Goal: Information Seeking & Learning: Learn about a topic

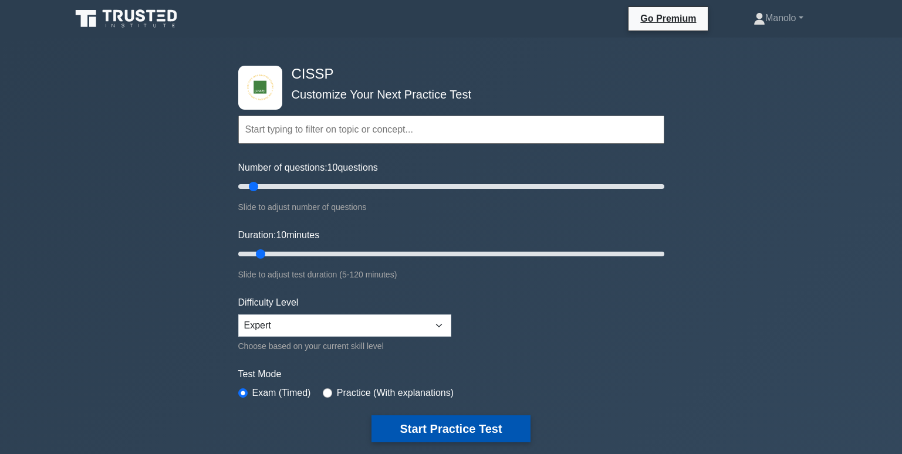
click at [487, 428] on button "Start Practice Test" at bounding box center [451, 429] width 159 height 27
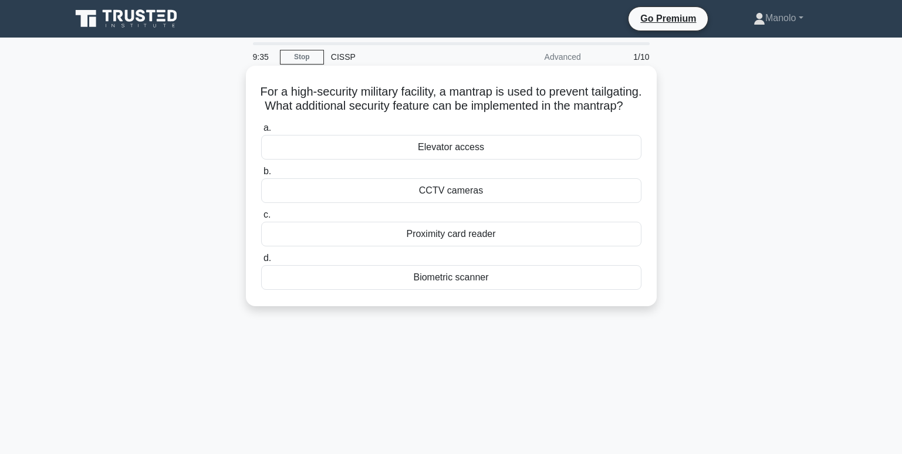
click at [496, 290] on div "Biometric scanner" at bounding box center [451, 277] width 380 height 25
click at [261, 262] on input "d. Biometric scanner" at bounding box center [261, 259] width 0 height 8
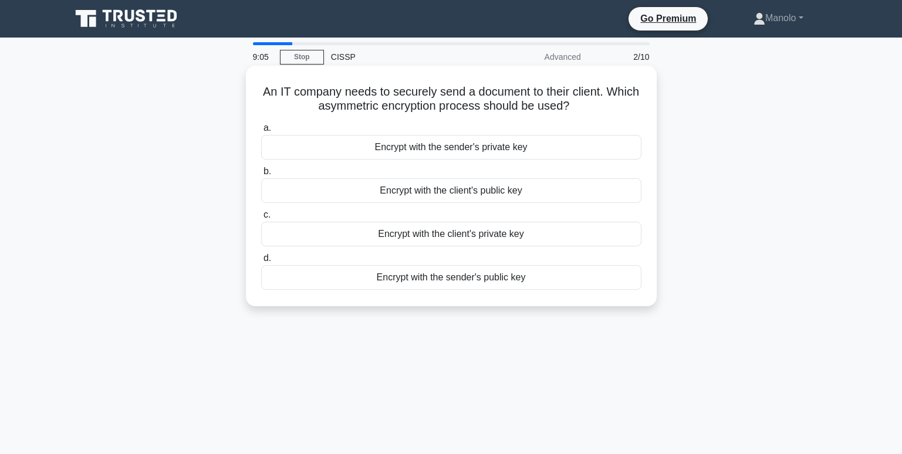
click at [505, 193] on div "Encrypt with the client's public key" at bounding box center [451, 190] width 380 height 25
click at [261, 176] on input "b. Encrypt with the client's public key" at bounding box center [261, 172] width 0 height 8
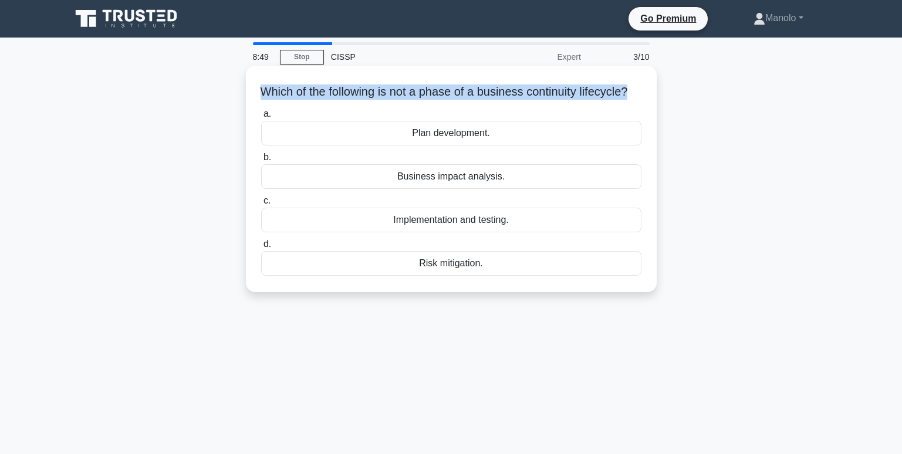
drag, startPoint x: 644, startPoint y: 94, endPoint x: 262, endPoint y: 77, distance: 382.0
click at [262, 77] on div "Which of the following is not a phase of a business continuity lifecycle? .spin…" at bounding box center [452, 178] width 402 height 217
copy h5 "Which of the following is not a phase of a business continuity lifecycle?"
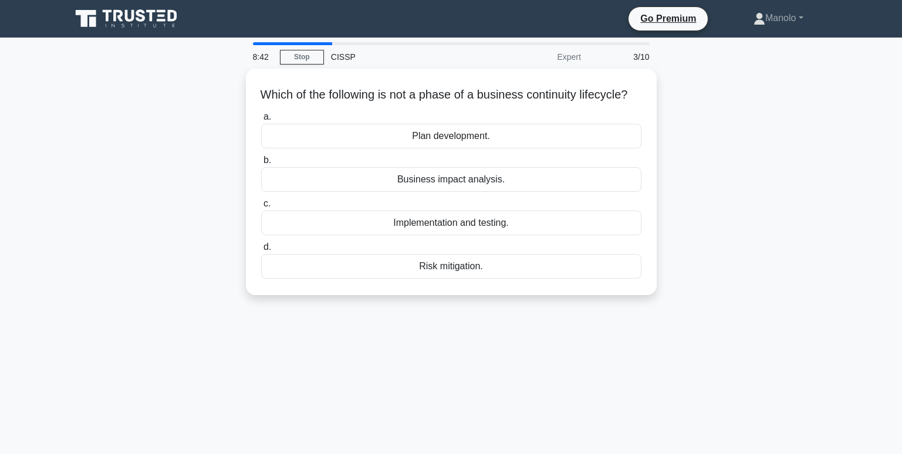
click at [681, 134] on div "Which of the following is not a phase of a business continuity lifecycle? .spin…" at bounding box center [451, 189] width 775 height 241
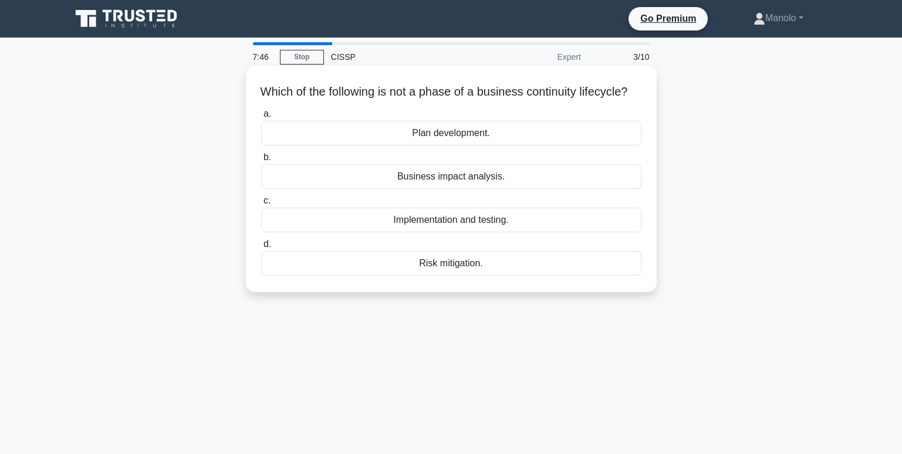
click at [545, 140] on div "Plan development." at bounding box center [451, 133] width 380 height 25
click at [261, 118] on input "a. Plan development." at bounding box center [261, 114] width 0 height 8
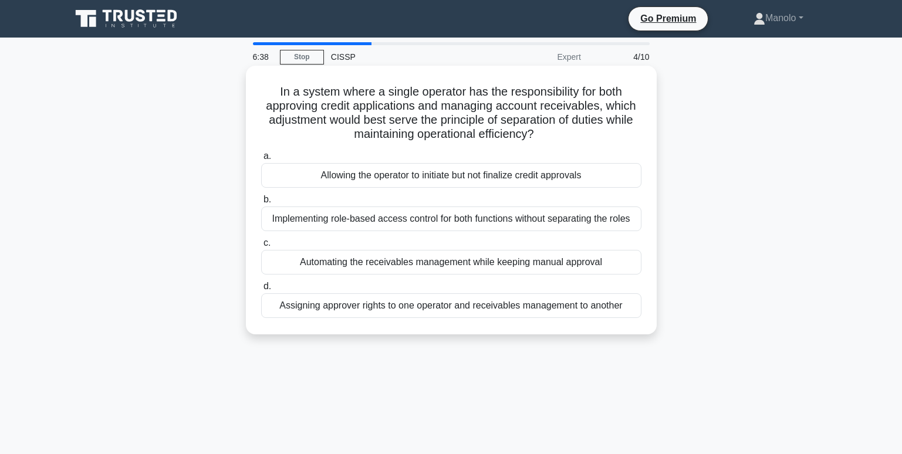
click at [603, 306] on div "Assigning approver rights to one operator and receivables management to another" at bounding box center [451, 306] width 380 height 25
click at [261, 291] on input "d. Assigning approver rights to one operator and receivables management to anot…" at bounding box center [261, 287] width 0 height 8
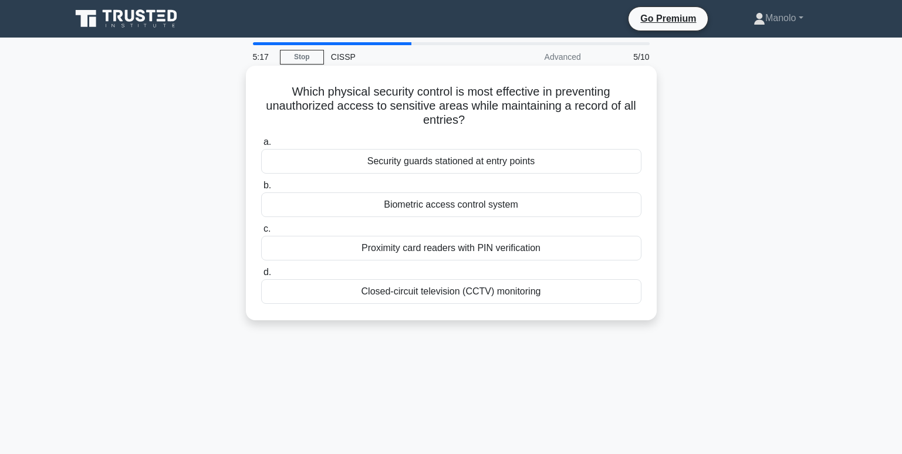
click at [599, 252] on div "Proximity card readers with PIN verification" at bounding box center [451, 248] width 380 height 25
click at [261, 233] on input "c. Proximity card readers with PIN verification" at bounding box center [261, 229] width 0 height 8
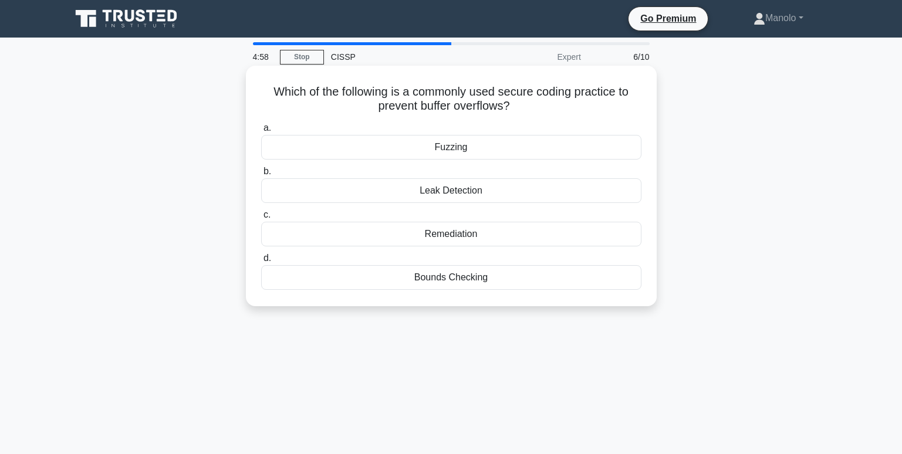
click at [560, 142] on div "Fuzzing" at bounding box center [451, 147] width 380 height 25
click at [261, 132] on input "a. Fuzzing" at bounding box center [261, 128] width 0 height 8
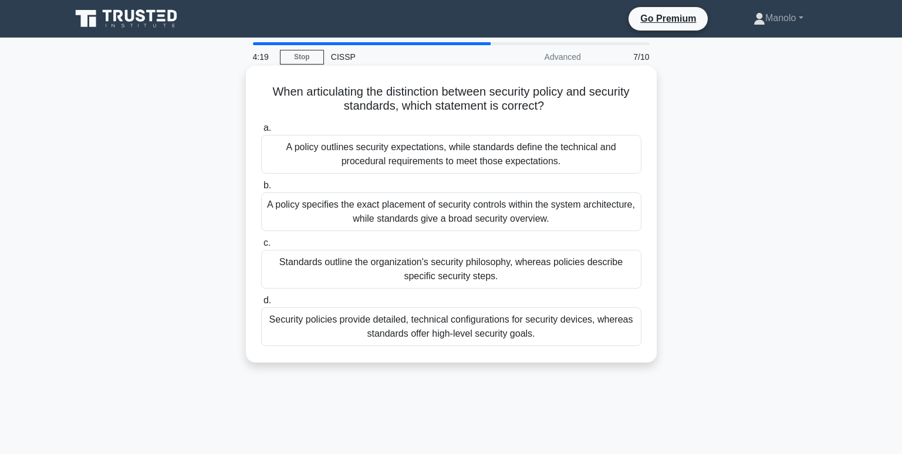
click at [597, 336] on div "Security policies provide detailed, technical configurations for security devic…" at bounding box center [451, 327] width 380 height 39
click at [261, 305] on input "d. Security policies provide detailed, technical configurations for security de…" at bounding box center [261, 301] width 0 height 8
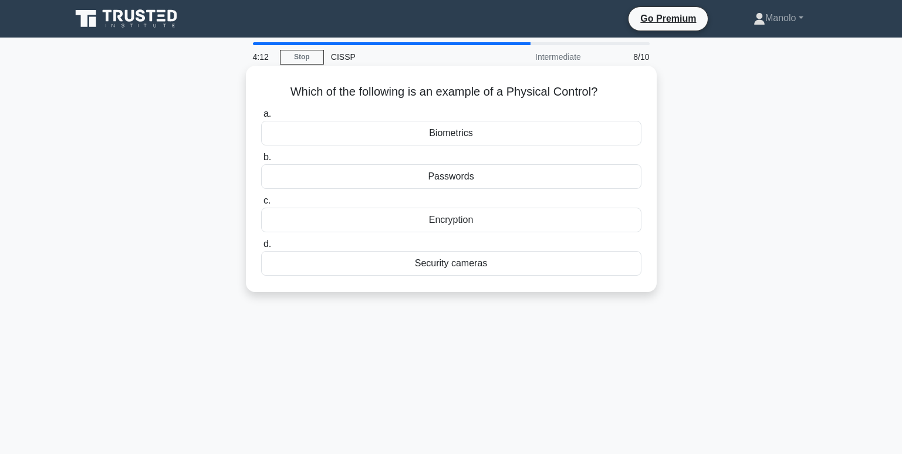
click at [592, 132] on div "Biometrics" at bounding box center [451, 133] width 380 height 25
click at [261, 118] on input "a. Biometrics" at bounding box center [261, 114] width 0 height 8
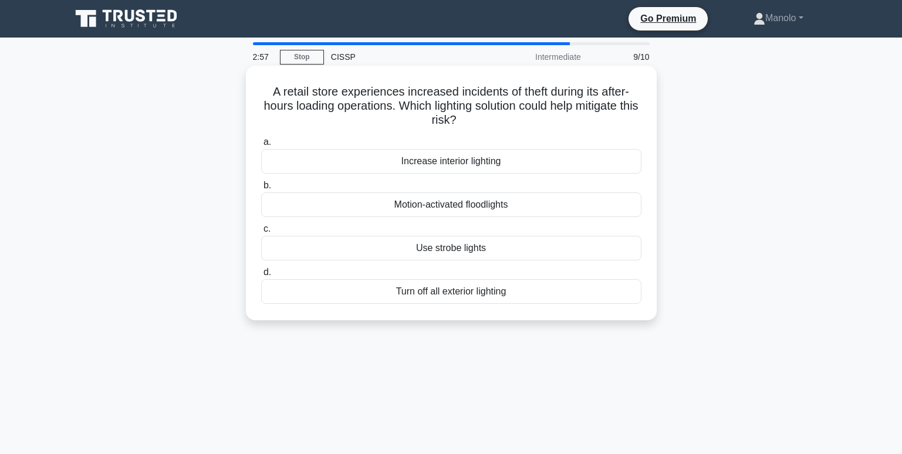
click at [512, 252] on div "Use strobe lights" at bounding box center [451, 248] width 380 height 25
click at [261, 233] on input "c. Use strobe lights" at bounding box center [261, 229] width 0 height 8
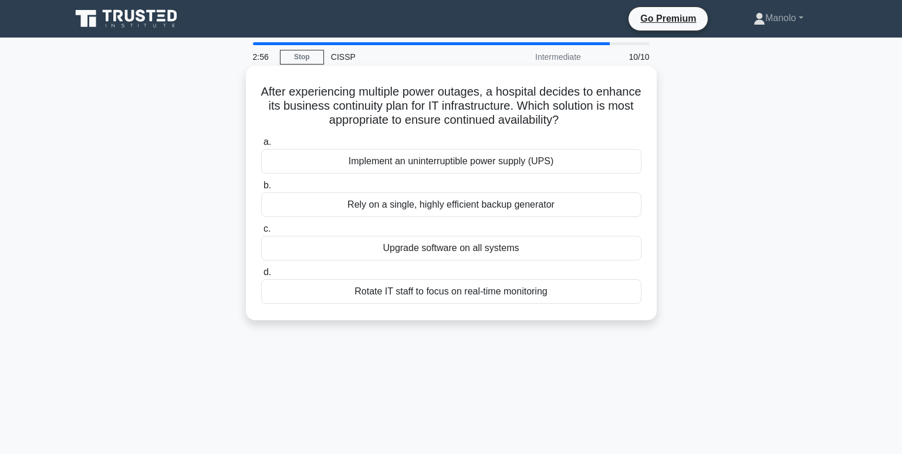
click at [475, 248] on div "Upgrade software on all systems" at bounding box center [451, 248] width 380 height 25
click at [261, 233] on input "c. Upgrade software on all systems" at bounding box center [261, 229] width 0 height 8
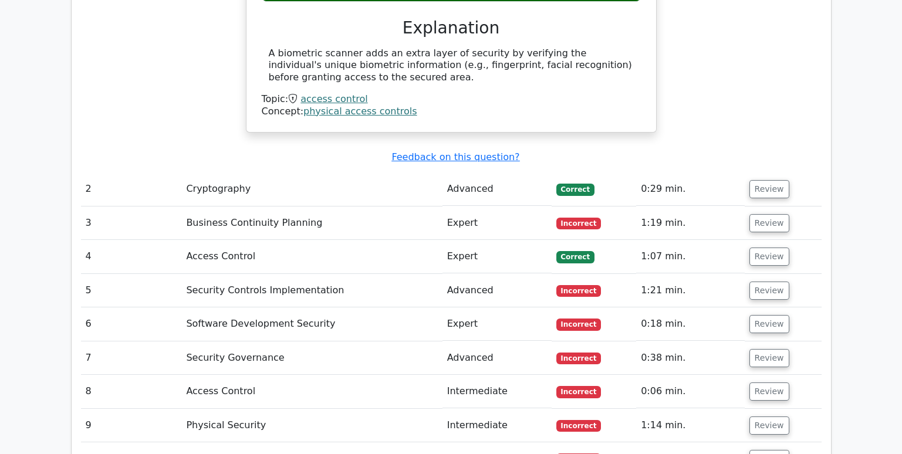
scroll to position [1292, 0]
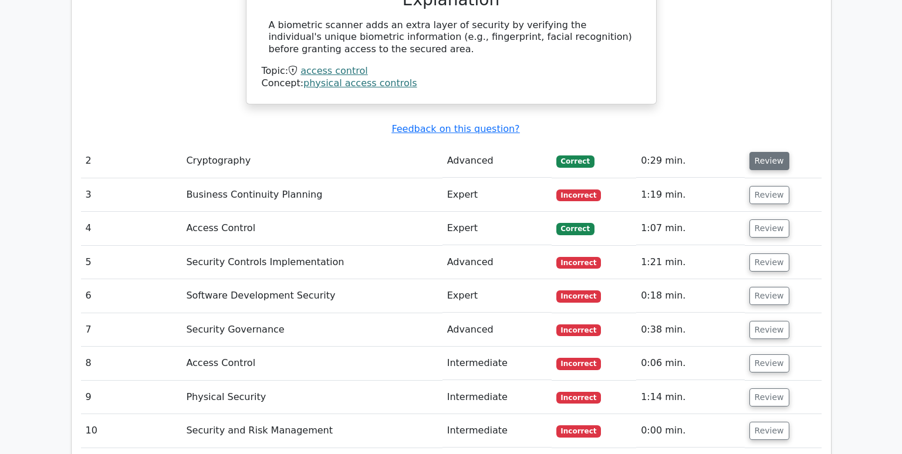
click at [761, 152] on button "Review" at bounding box center [770, 161] width 40 height 18
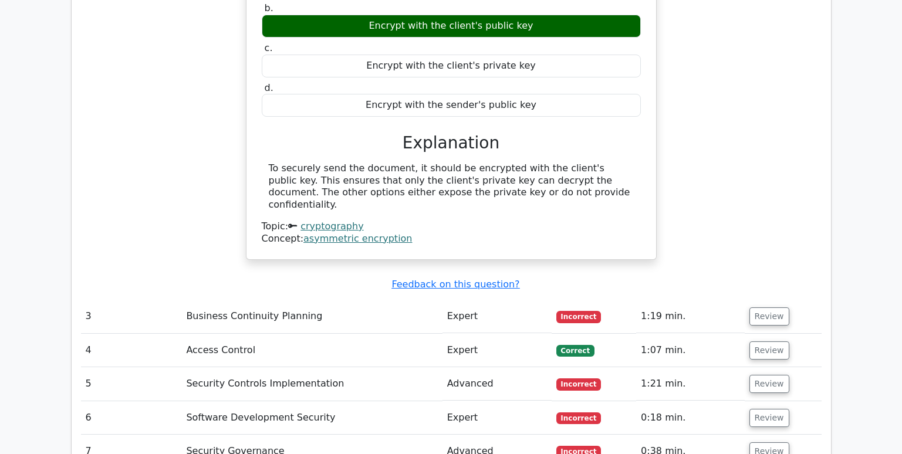
scroll to position [1703, 0]
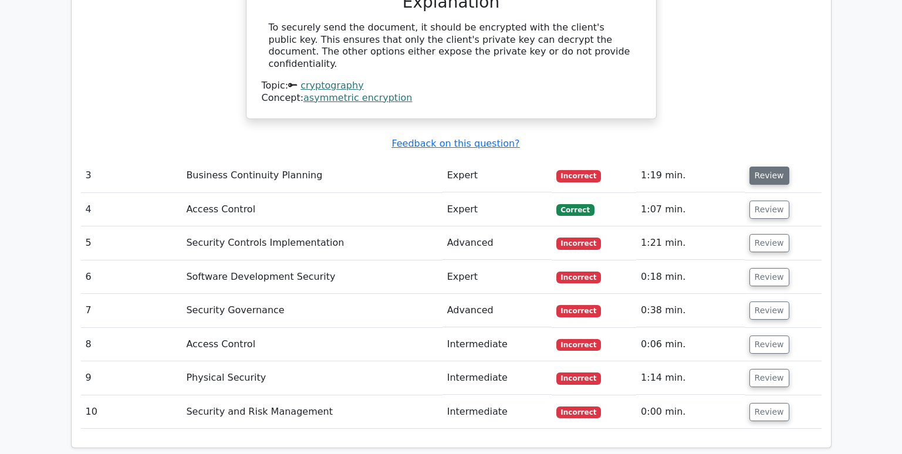
click at [761, 167] on button "Review" at bounding box center [770, 176] width 40 height 18
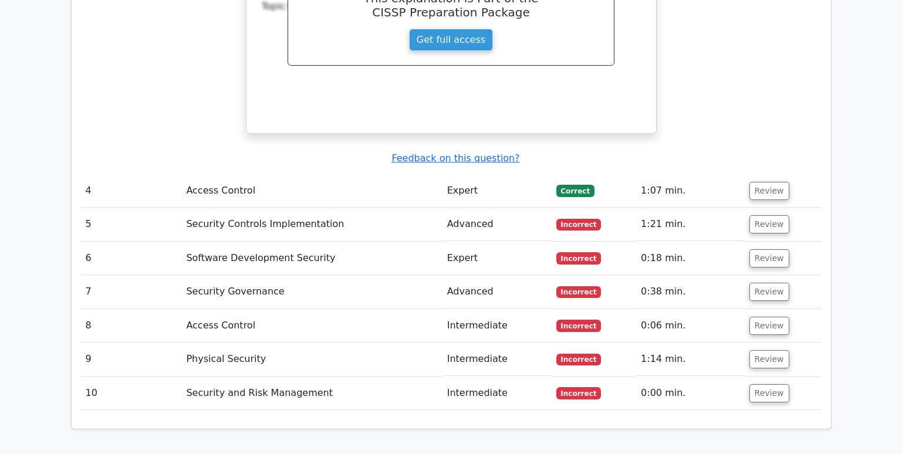
scroll to position [2231, 0]
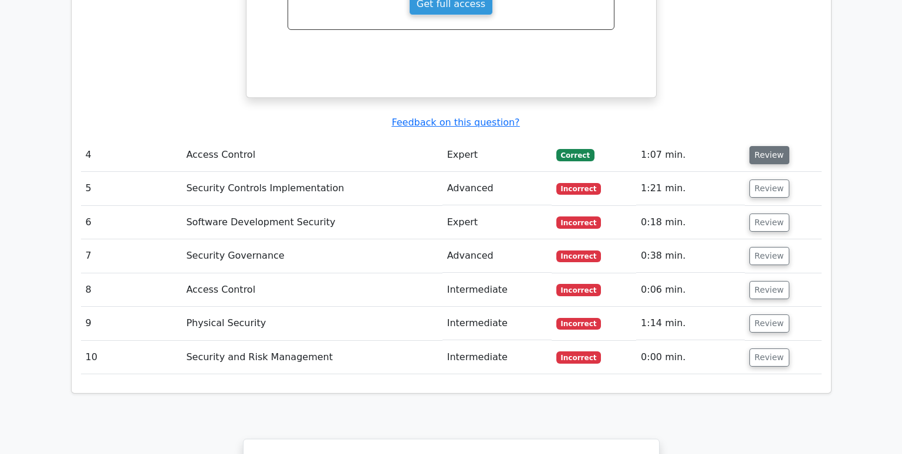
click at [764, 146] on button "Review" at bounding box center [770, 155] width 40 height 18
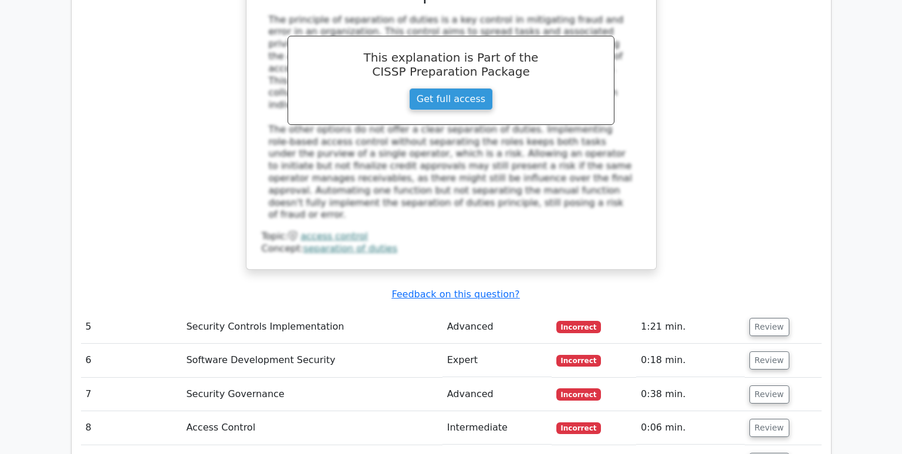
scroll to position [2701, 0]
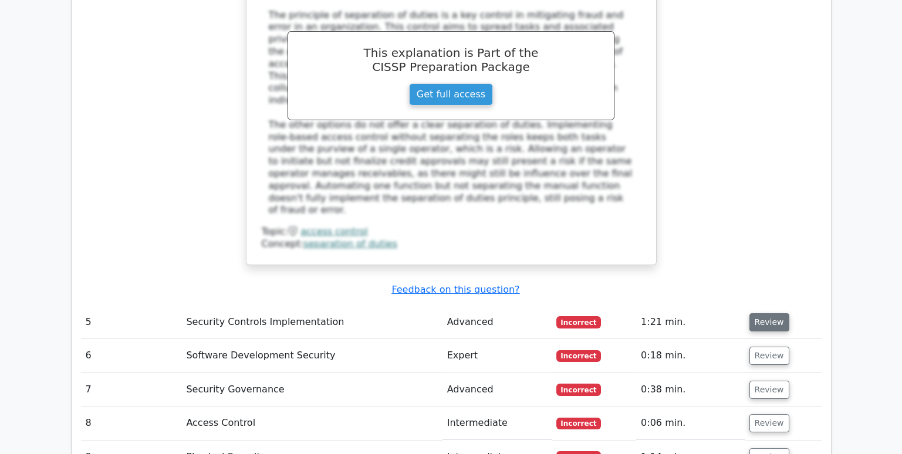
click at [760, 314] on button "Review" at bounding box center [770, 323] width 40 height 18
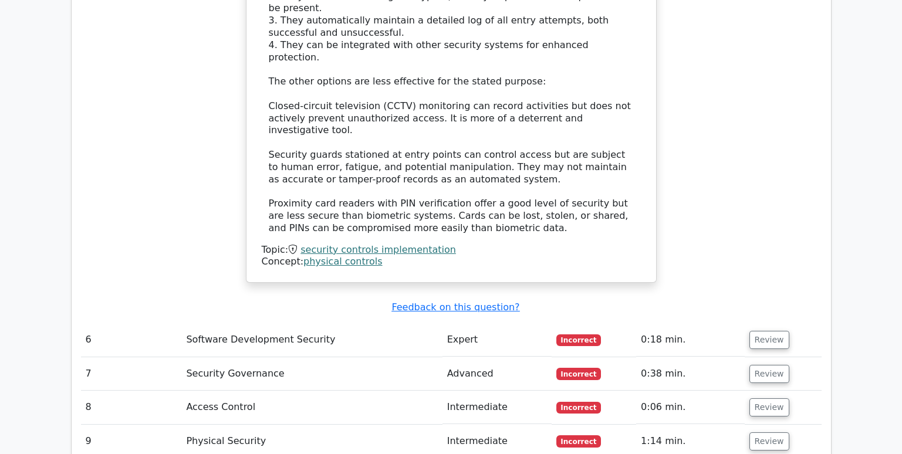
scroll to position [3405, 0]
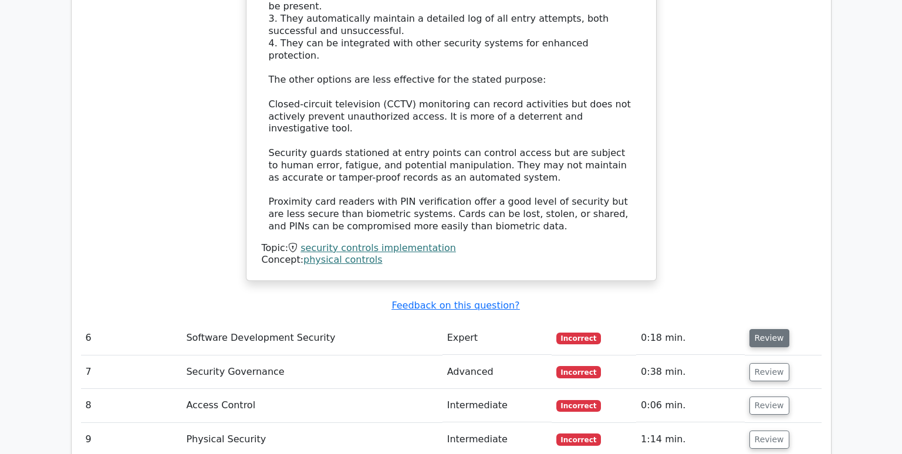
click at [767, 329] on button "Review" at bounding box center [770, 338] width 40 height 18
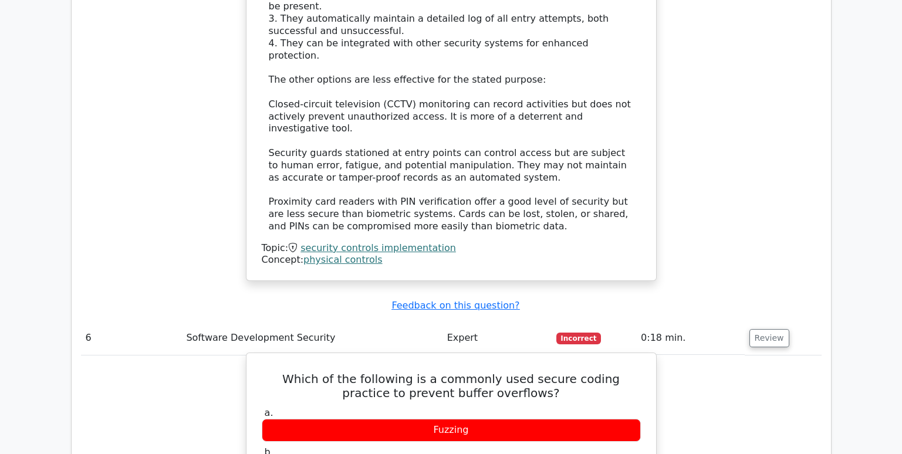
drag, startPoint x: 490, startPoint y: 408, endPoint x: 399, endPoint y: 412, distance: 91.1
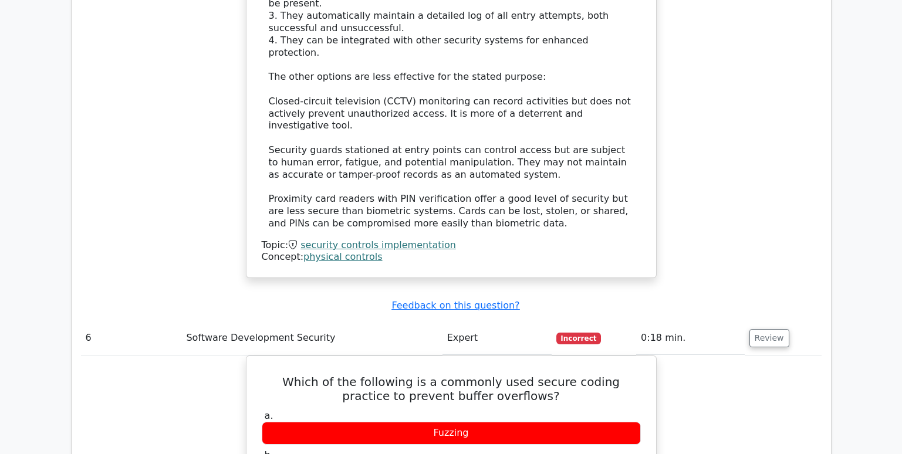
copy div "Bounds Checking"
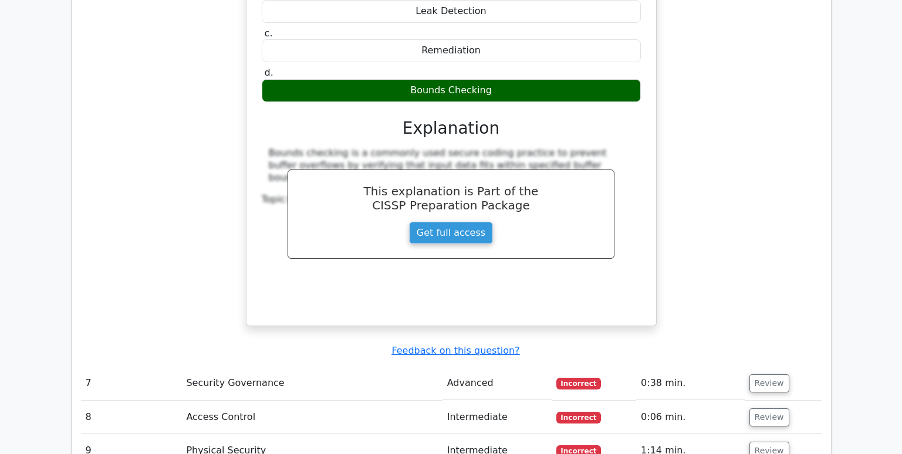
scroll to position [3875, 0]
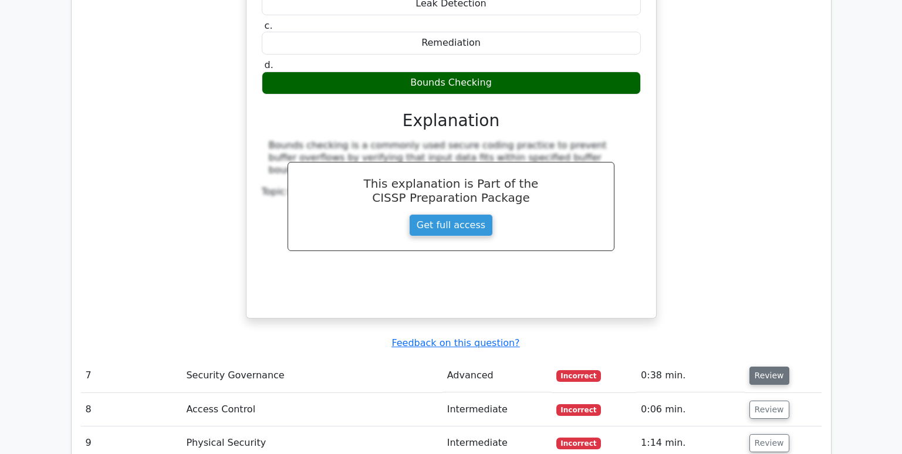
click at [761, 367] on button "Review" at bounding box center [770, 376] width 40 height 18
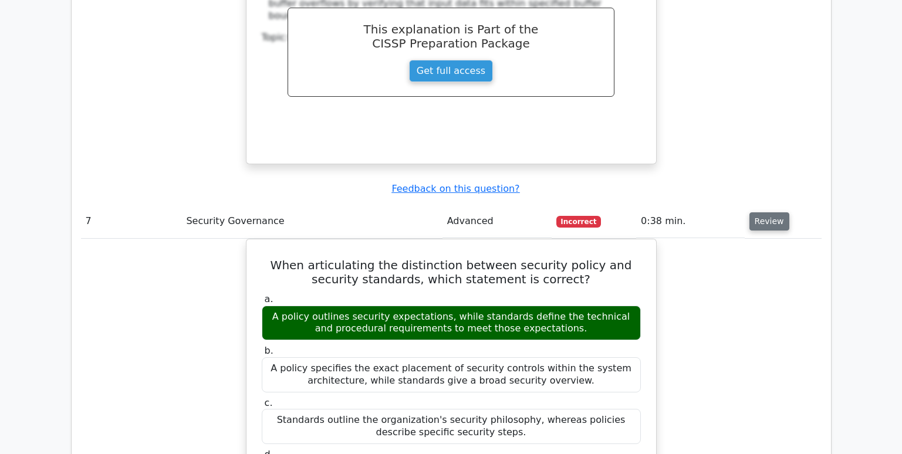
scroll to position [4051, 0]
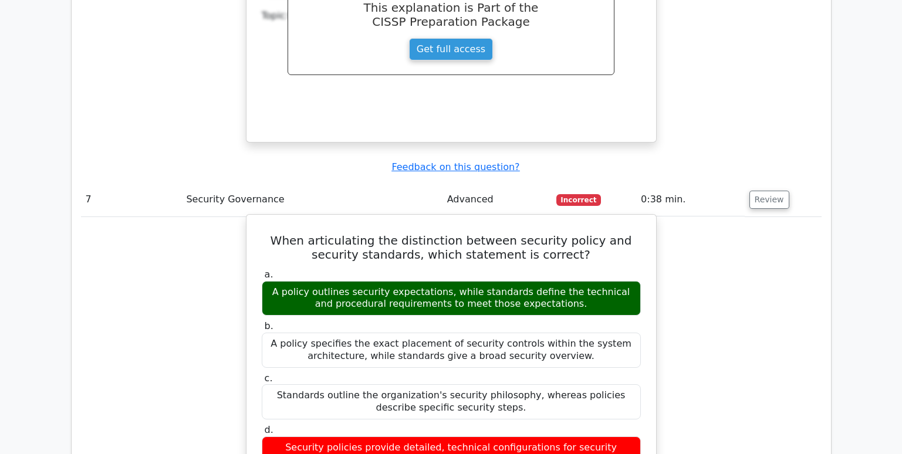
drag, startPoint x: 568, startPoint y: 167, endPoint x: 270, endPoint y: 153, distance: 298.6
click at [270, 281] on div "A policy outlines security expectations, while standards define the technical a…" at bounding box center [451, 298] width 379 height 35
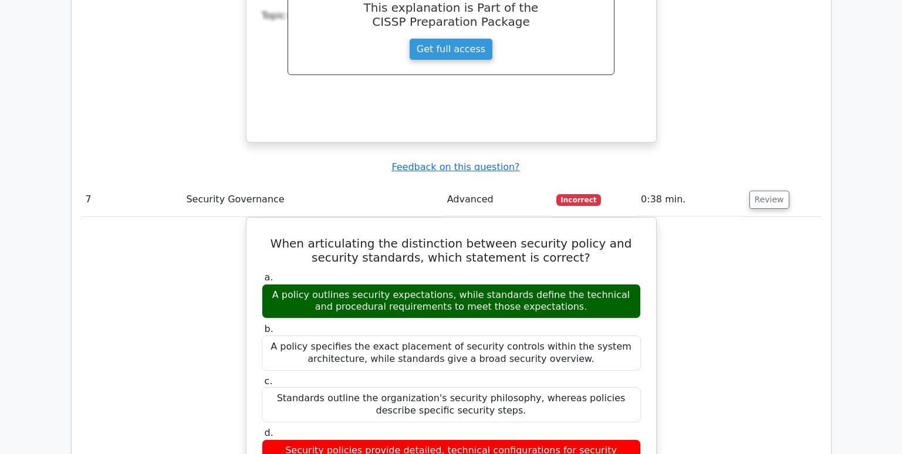
copy div "A policy outlines security expectations, while standards define the technical a…"
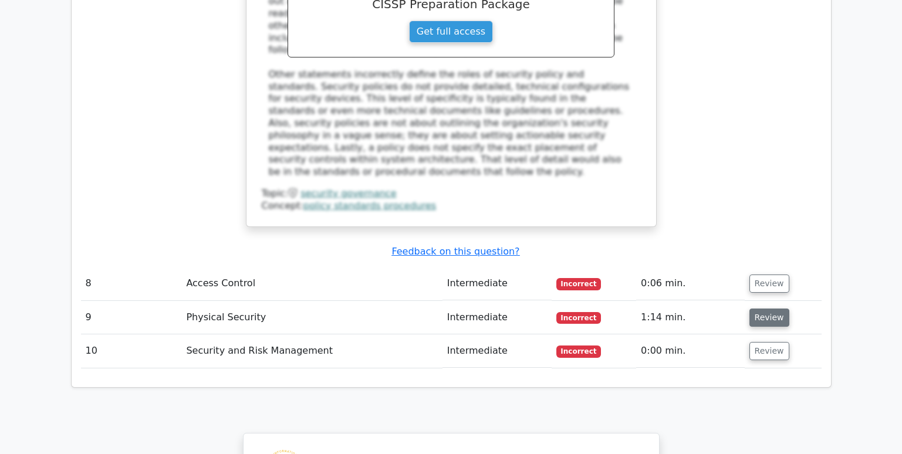
scroll to position [4638, 0]
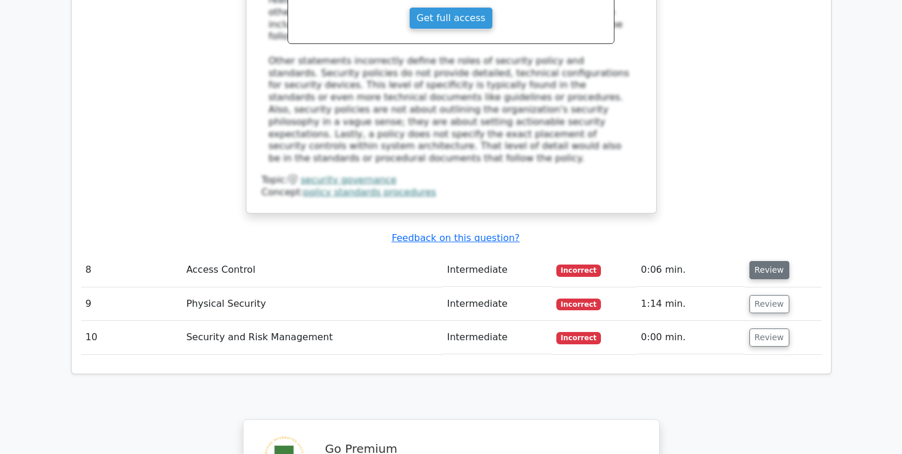
click at [766, 261] on button "Review" at bounding box center [770, 270] width 40 height 18
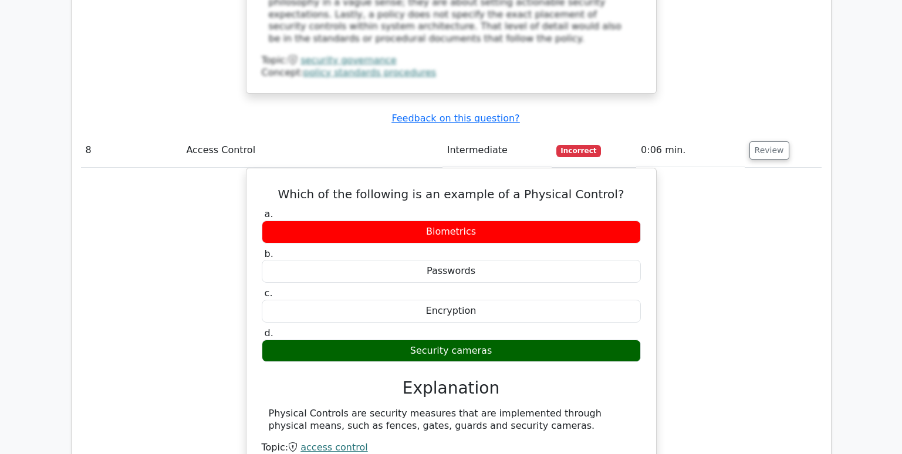
scroll to position [4932, 0]
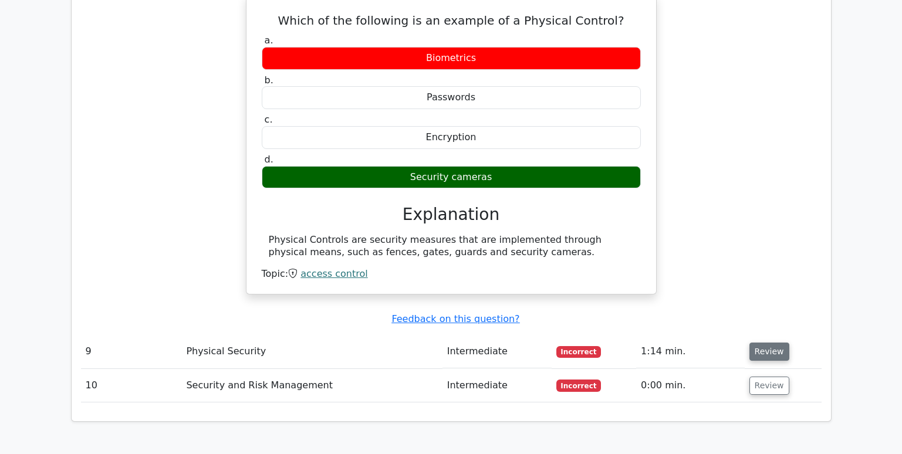
click at [775, 343] on button "Review" at bounding box center [770, 352] width 40 height 18
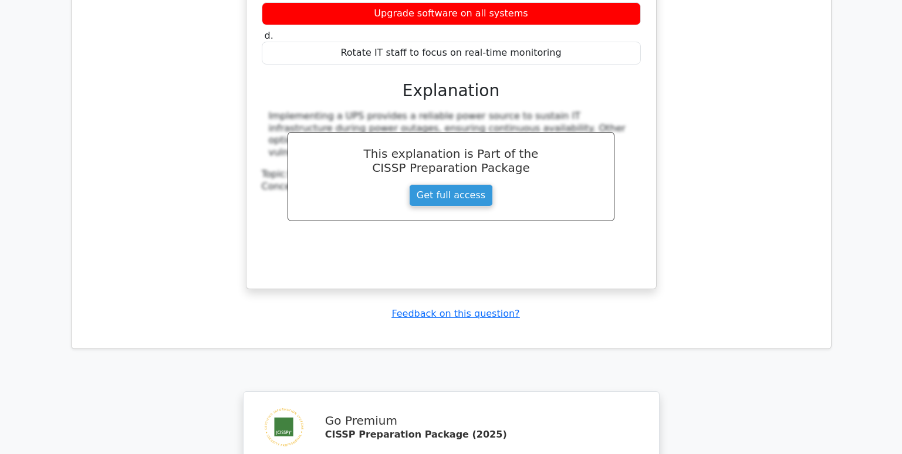
scroll to position [6241, 0]
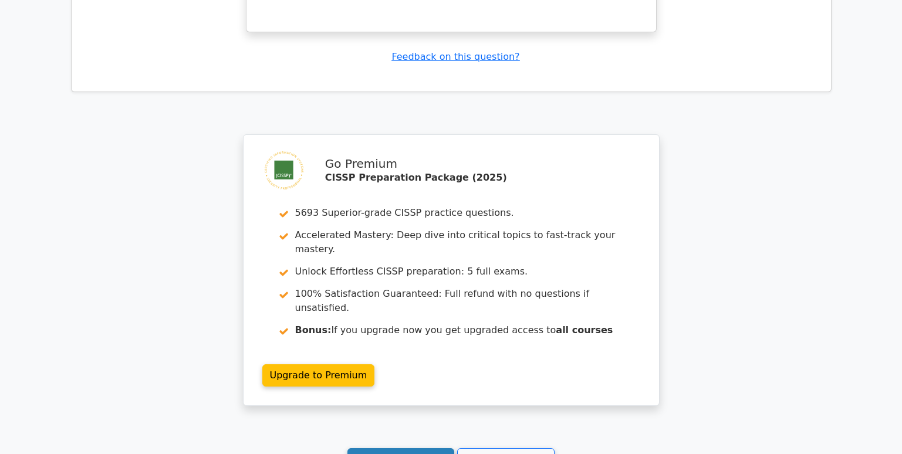
click at [409, 449] on link "Continue practicing" at bounding box center [401, 460] width 107 height 22
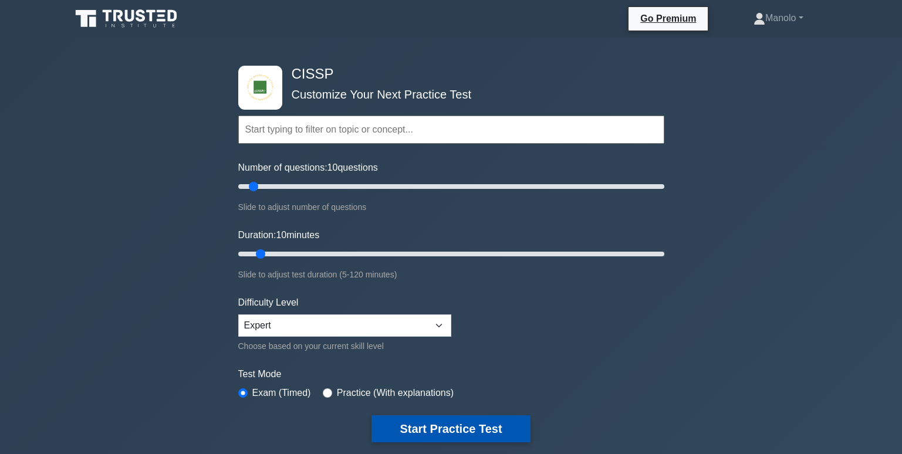
click at [459, 431] on button "Start Practice Test" at bounding box center [451, 429] width 159 height 27
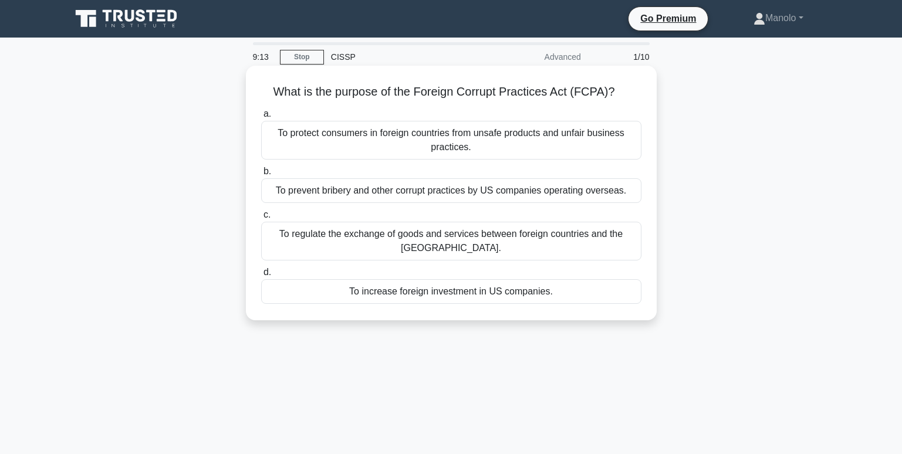
click at [597, 93] on h5 "What is the purpose of the Foreign Corrupt Practices Act (FCPA)? .spinner_0XTQ{…" at bounding box center [451, 92] width 383 height 15
copy h5 "FCPA"
click at [457, 239] on div "To regulate the exchange of goods and services between foreign countries and th…" at bounding box center [451, 241] width 380 height 39
click at [261, 219] on input "c. To regulate the exchange of goods and services between foreign countries and…" at bounding box center [261, 215] width 0 height 8
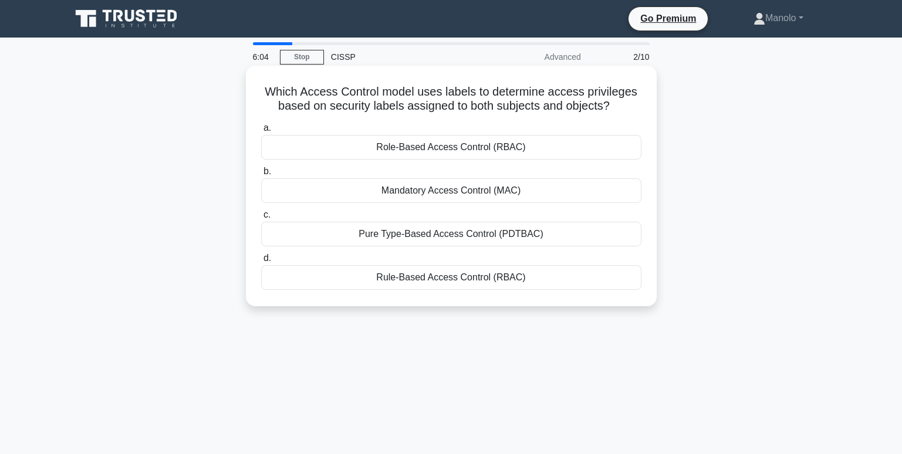
click at [555, 194] on div "Mandatory Access Control (MAC)" at bounding box center [451, 190] width 380 height 25
click at [261, 176] on input "b. Mandatory Access Control (MAC)" at bounding box center [261, 172] width 0 height 8
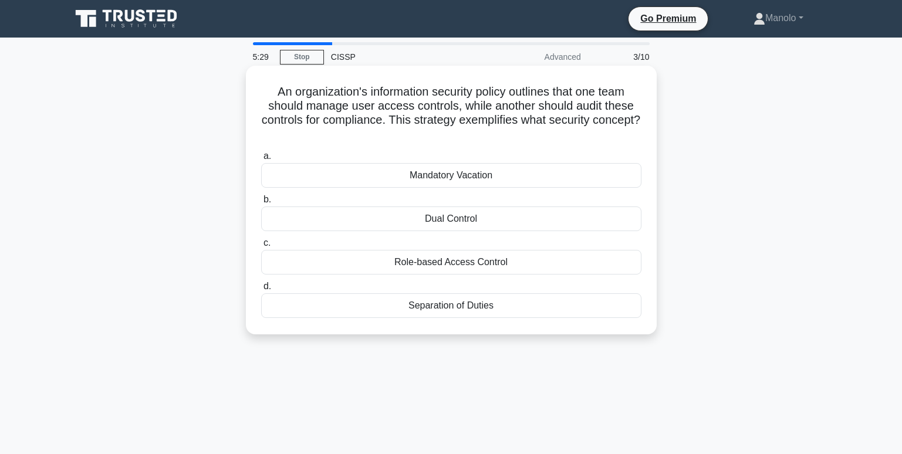
click at [460, 222] on div "Dual Control" at bounding box center [451, 219] width 380 height 25
click at [261, 204] on input "b. Dual Control" at bounding box center [261, 200] width 0 height 8
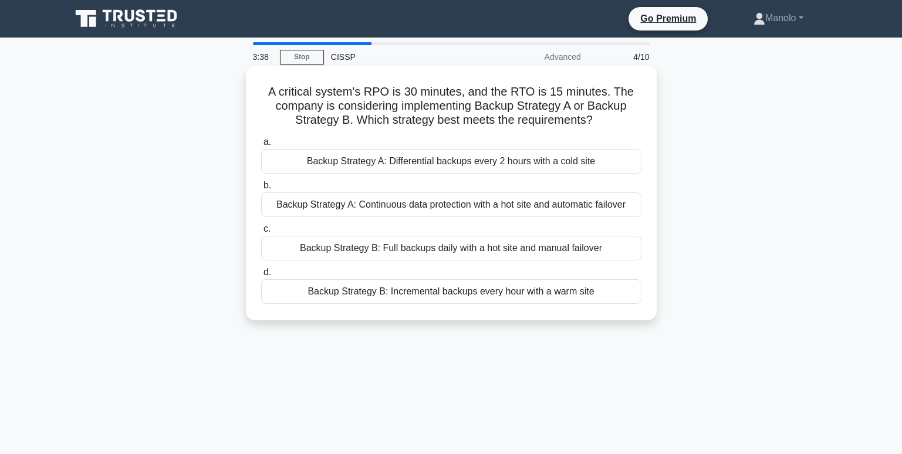
click at [567, 160] on div "Backup Strategy A: Differential backups every 2 hours with a cold site" at bounding box center [451, 161] width 380 height 25
click at [261, 146] on input "a. Backup Strategy A: Differential backups every 2 hours with a cold site" at bounding box center [261, 143] width 0 height 8
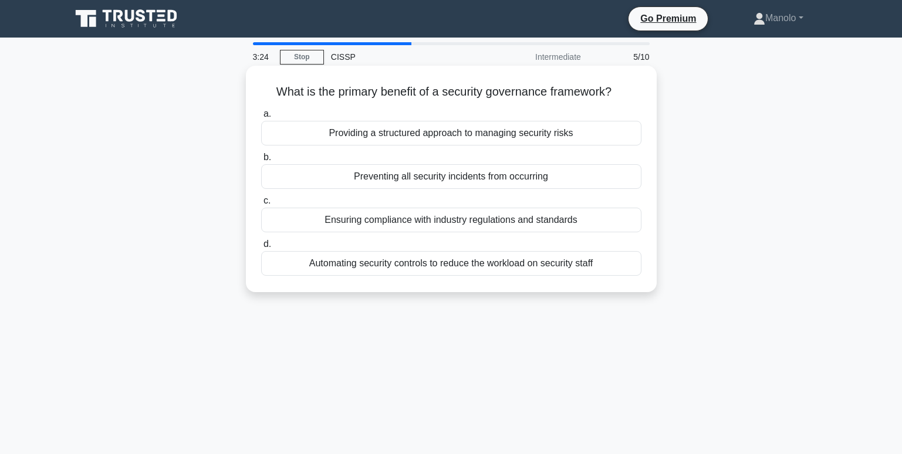
click at [584, 221] on div "Ensuring compliance with industry regulations and standards" at bounding box center [451, 220] width 380 height 25
click at [261, 205] on input "c. Ensuring compliance with industry regulations and standards" at bounding box center [261, 201] width 0 height 8
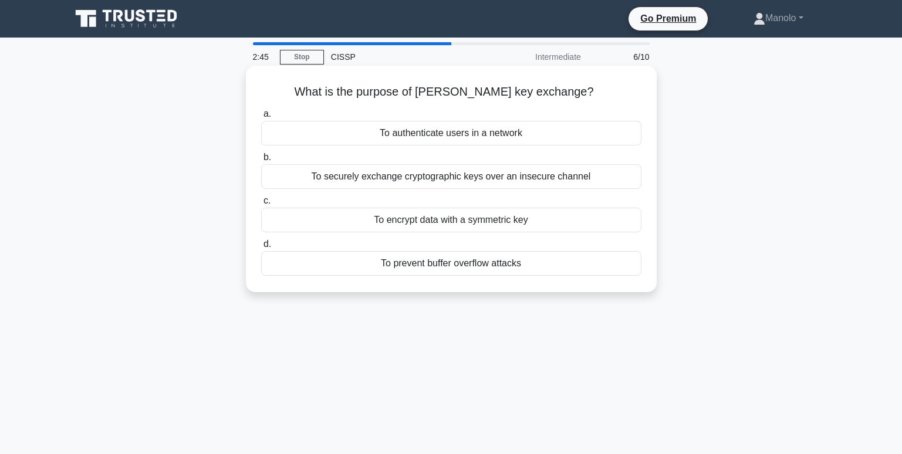
click at [538, 225] on div "To encrypt data with a symmetric key" at bounding box center [451, 220] width 380 height 25
click at [261, 205] on input "c. To encrypt data with a symmetric key" at bounding box center [261, 201] width 0 height 8
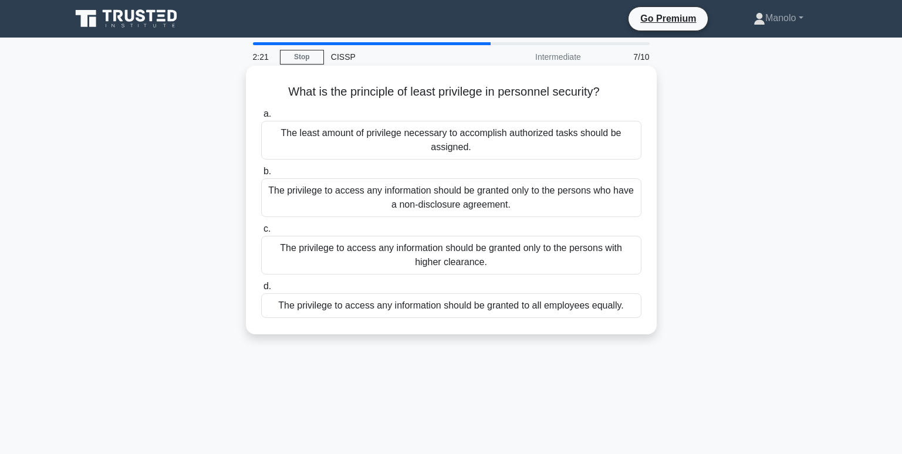
click at [572, 136] on div "The least amount of privilege necessary to accomplish authorized tasks should b…" at bounding box center [451, 140] width 380 height 39
click at [261, 118] on input "a. The least amount of privilege necessary to accomplish authorized tasks shoul…" at bounding box center [261, 114] width 0 height 8
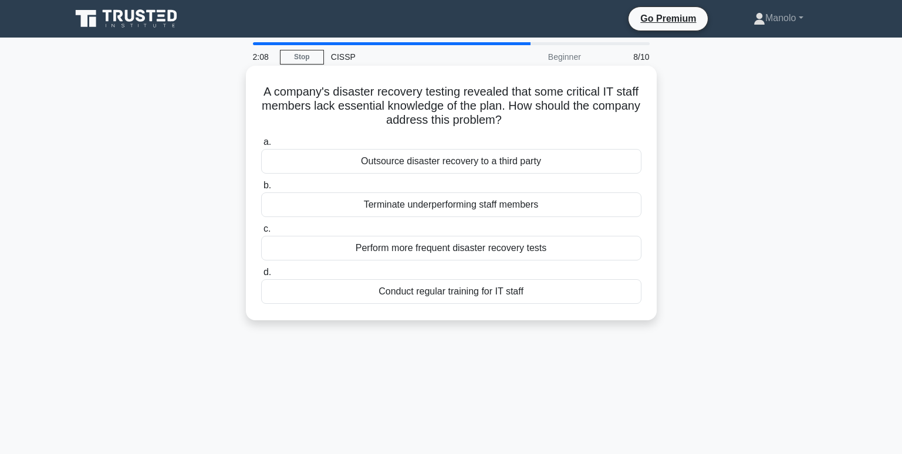
click at [552, 292] on div "Conduct regular training for IT staff" at bounding box center [451, 291] width 380 height 25
click at [261, 277] on input "d. Conduct regular training for IT staff" at bounding box center [261, 273] width 0 height 8
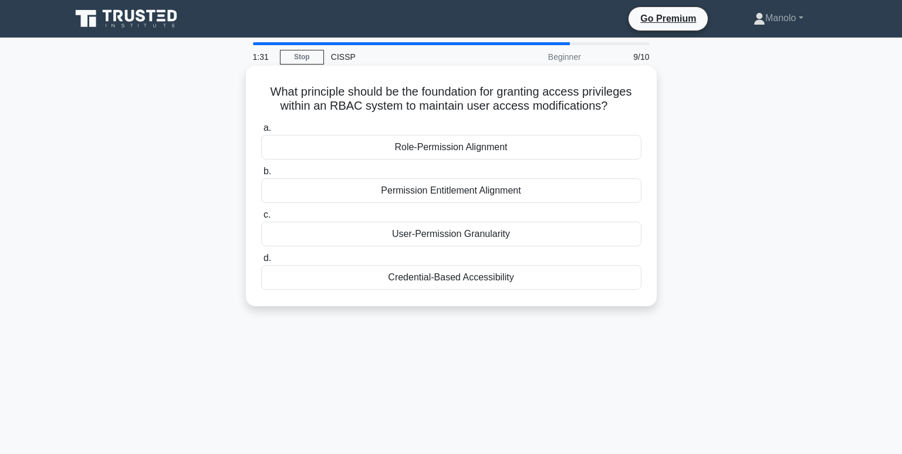
click at [525, 278] on div "Credential-Based Accessibility" at bounding box center [451, 277] width 380 height 25
click at [261, 262] on input "d. Credential-Based Accessibility" at bounding box center [261, 259] width 0 height 8
click at [557, 160] on div "Full disk encryption" at bounding box center [451, 147] width 380 height 25
click at [261, 132] on input "a. Full disk encryption" at bounding box center [261, 128] width 0 height 8
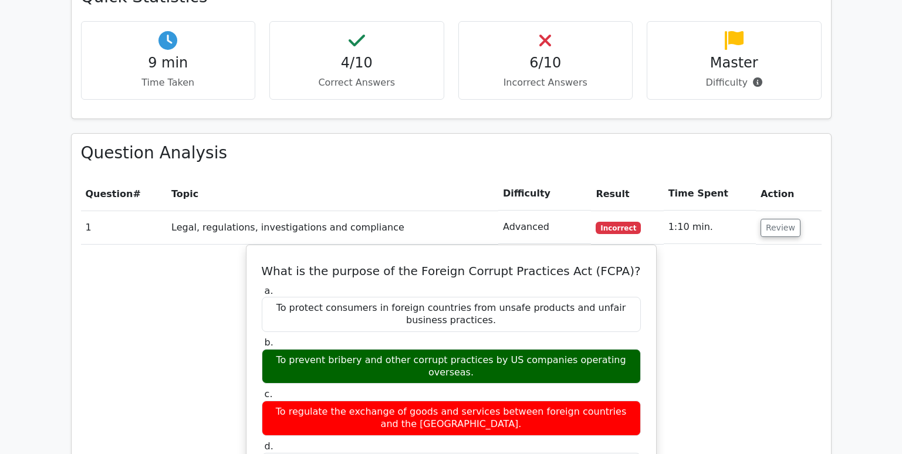
scroll to position [881, 0]
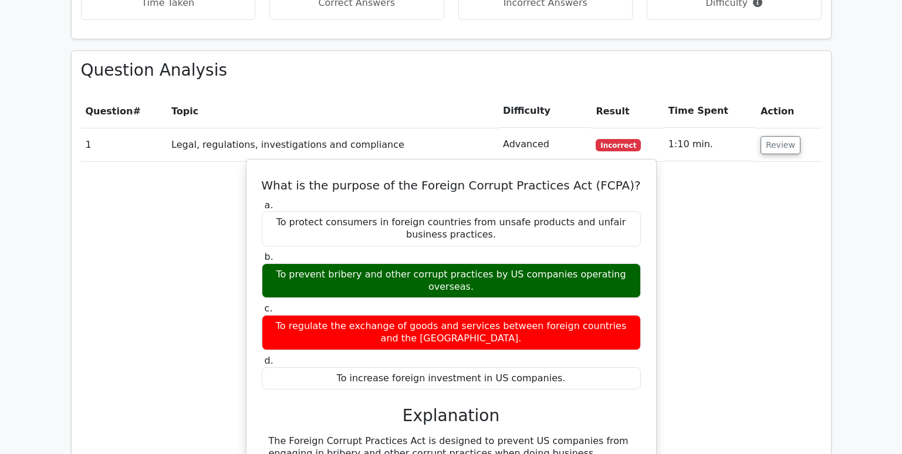
drag, startPoint x: 269, startPoint y: 247, endPoint x: 632, endPoint y: 245, distance: 362.8
click at [632, 264] on div "To prevent bribery and other corrupt practices by US companies operating overse…" at bounding box center [451, 281] width 379 height 35
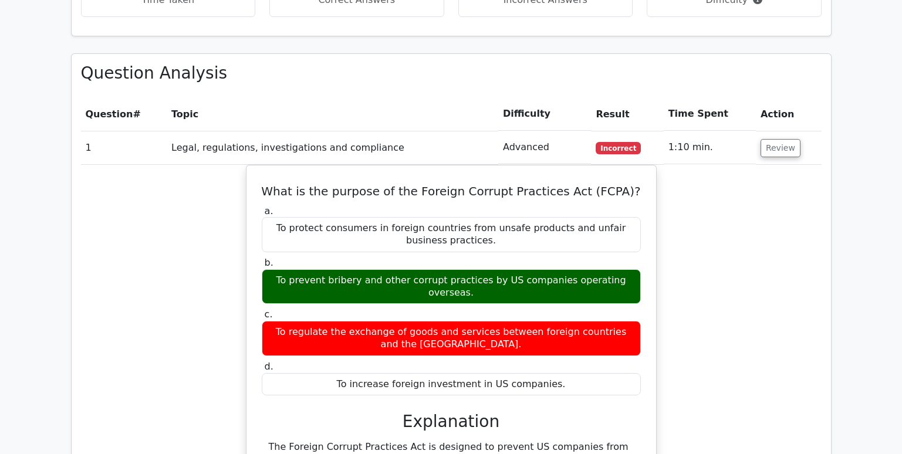
copy div "To prevent bribery and other corrupt practices by US companies operating overse…"
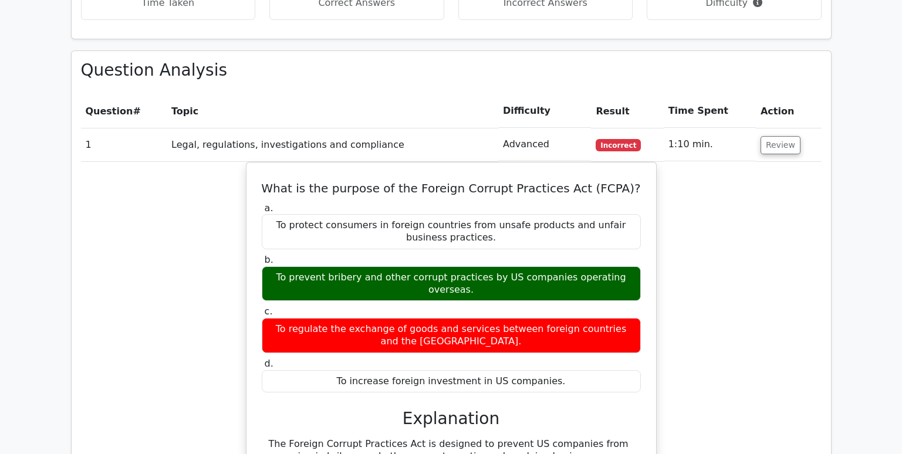
click at [777, 272] on div "What is the purpose of the Foreign Corrupt Practices Act (FCPA)? a. To protect …" at bounding box center [451, 356] width 741 height 388
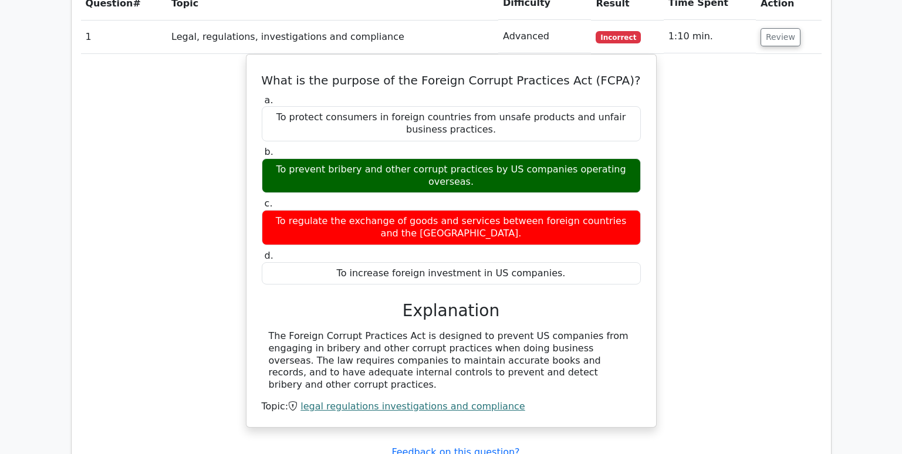
scroll to position [1057, 0]
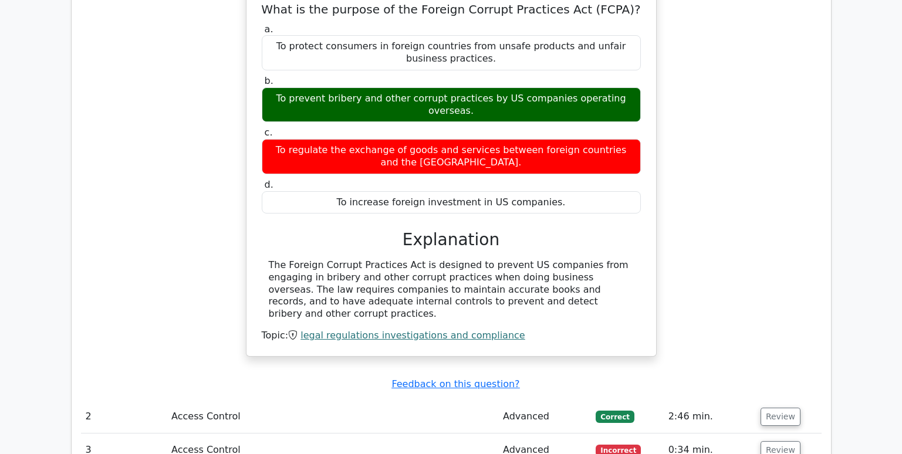
drag, startPoint x: 271, startPoint y: 218, endPoint x: 576, endPoint y: 254, distance: 306.8
click at [576, 260] on div "The Foreign Corrupt Practices Act is designed to prevent US companies from enga…" at bounding box center [451, 290] width 365 height 61
copy div "he Foreign Corrupt Practices Act is designed to prevent US companies from engag…"
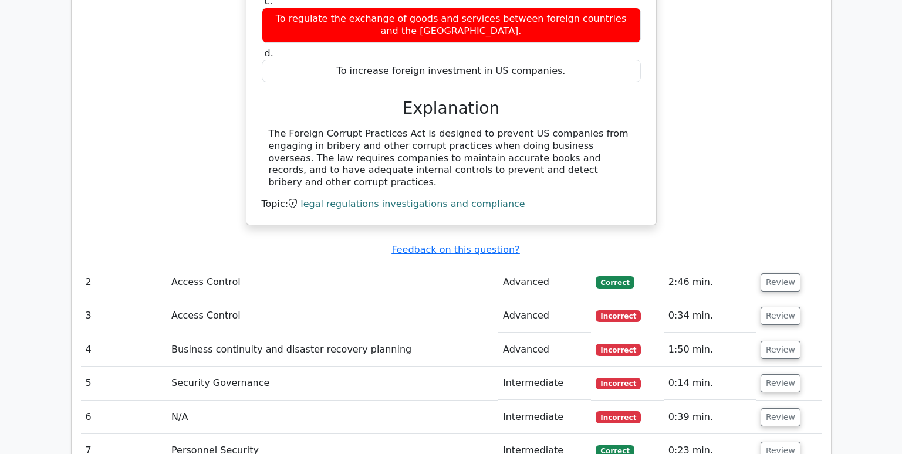
scroll to position [1233, 0]
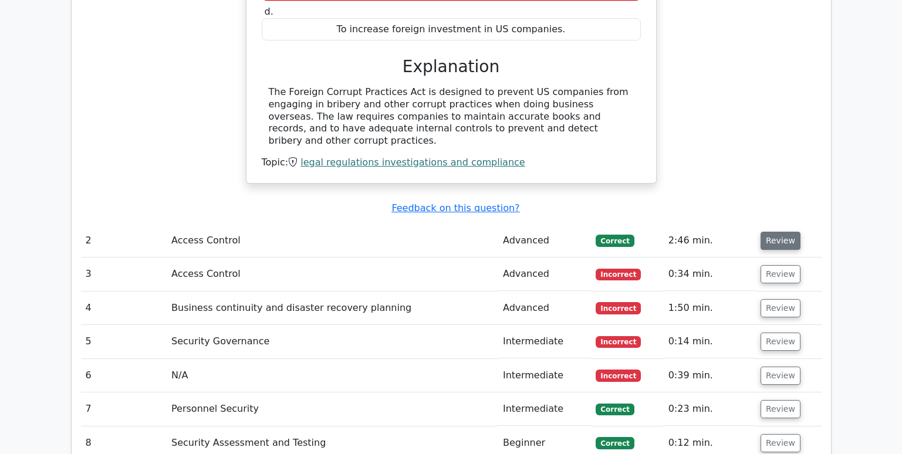
click at [773, 232] on button "Review" at bounding box center [781, 241] width 40 height 18
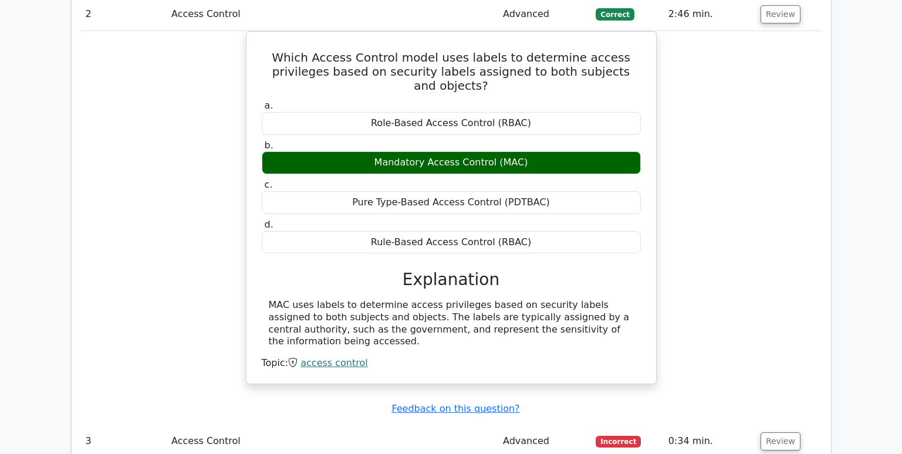
scroll to position [1468, 0]
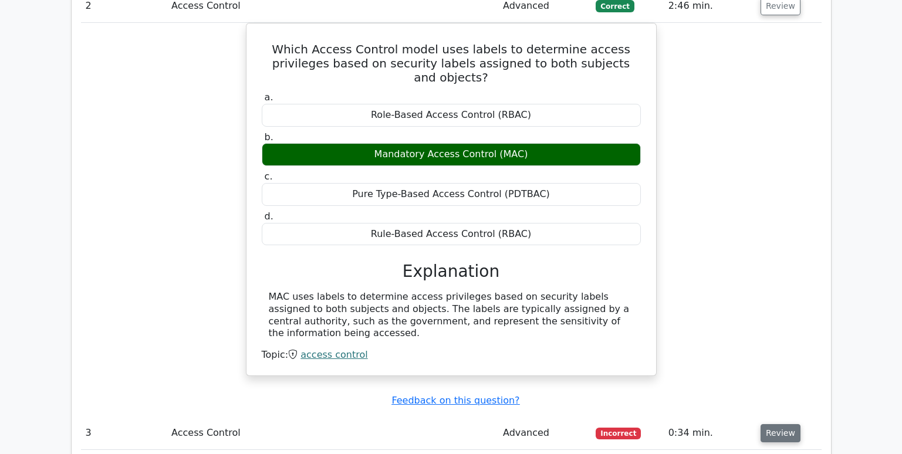
click at [784, 424] on button "Review" at bounding box center [781, 433] width 40 height 18
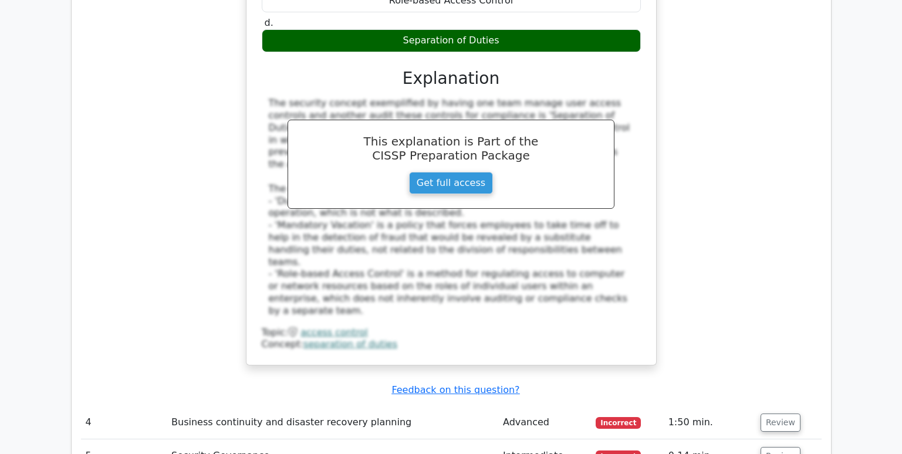
scroll to position [2114, 0]
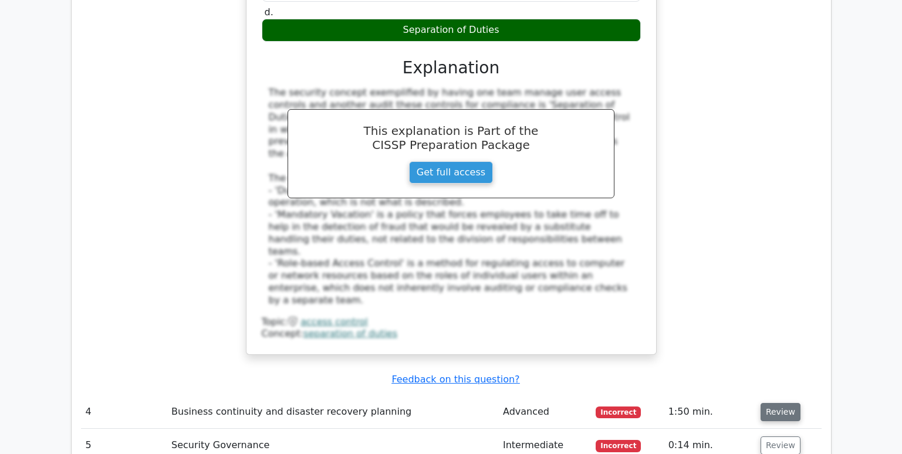
click at [772, 403] on button "Review" at bounding box center [781, 412] width 40 height 18
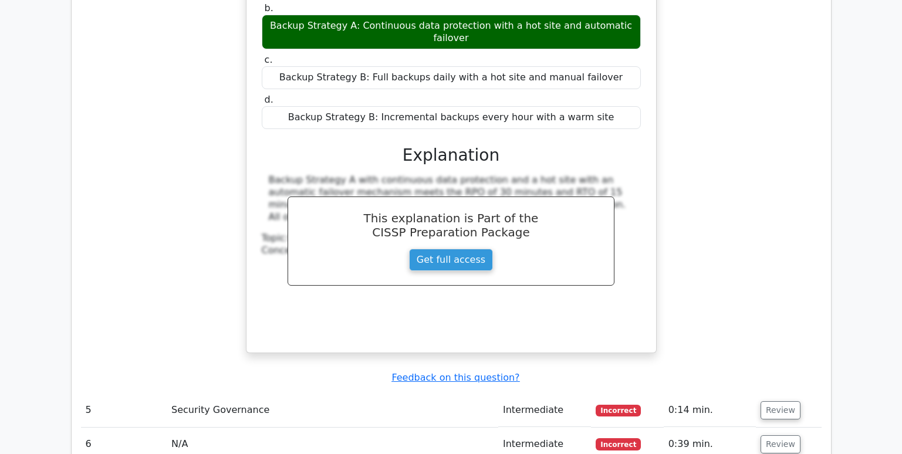
scroll to position [2701, 0]
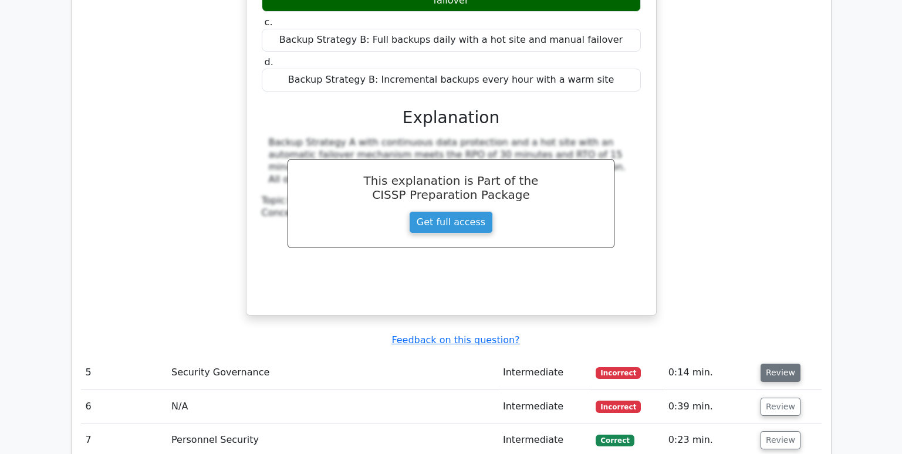
click at [775, 364] on button "Review" at bounding box center [781, 373] width 40 height 18
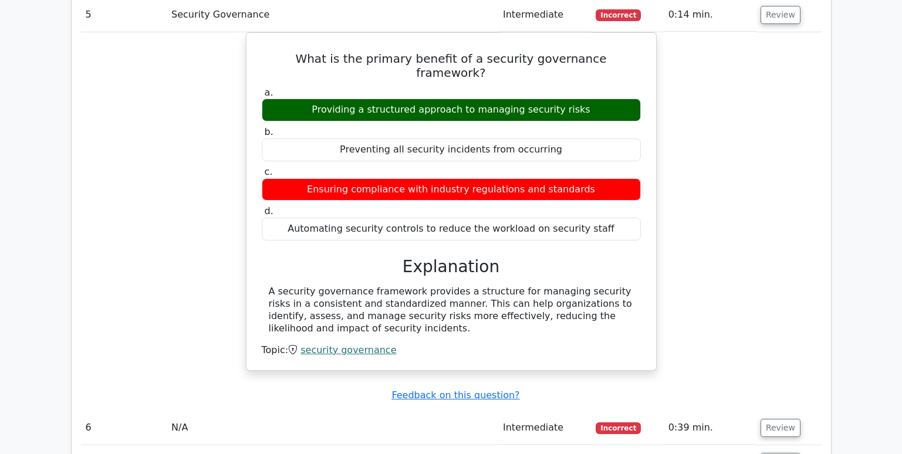
scroll to position [3112, 0]
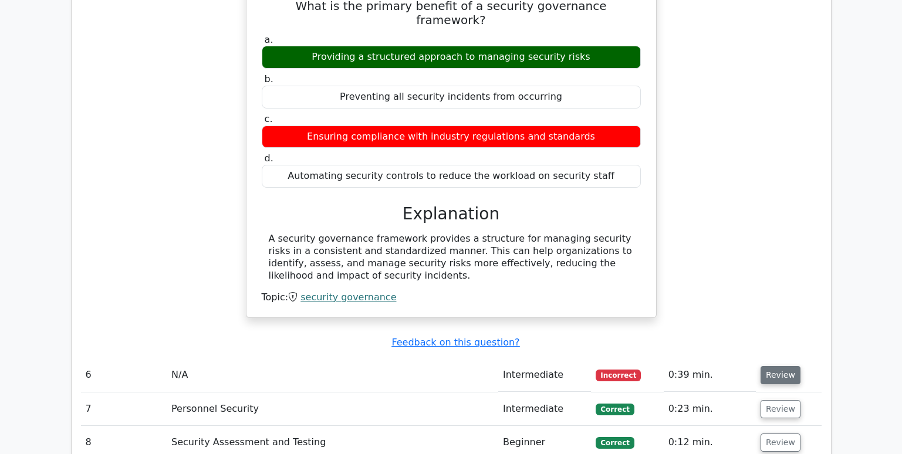
click at [775, 366] on button "Review" at bounding box center [781, 375] width 40 height 18
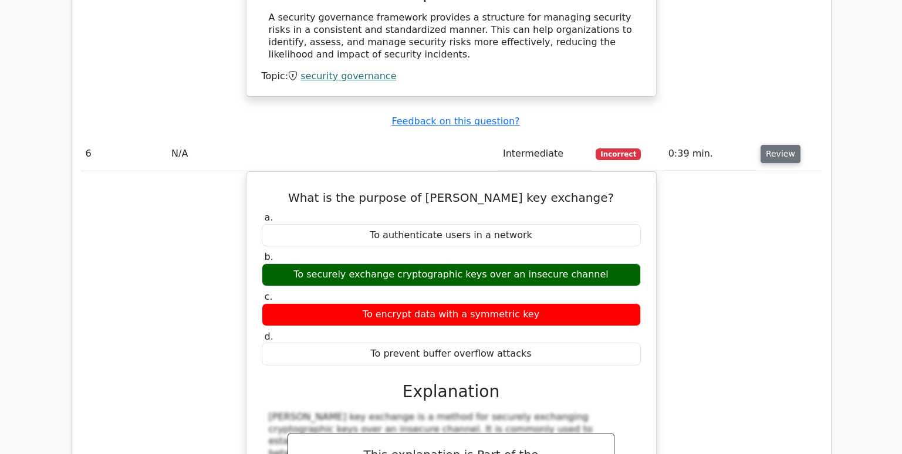
scroll to position [3523, 0]
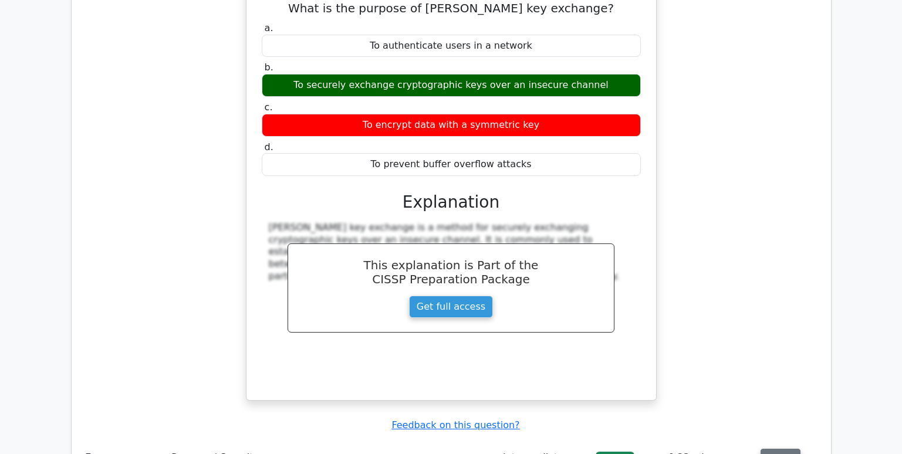
click at [774, 449] on button "Review" at bounding box center [781, 458] width 40 height 18
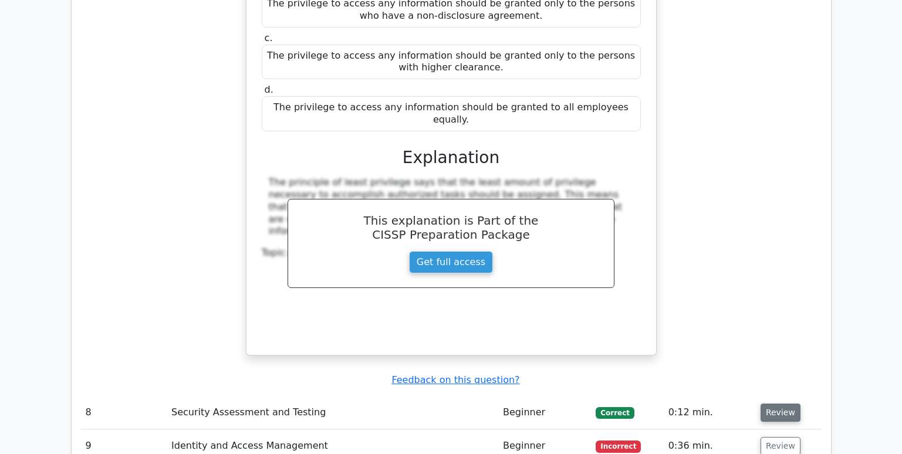
click at [774, 404] on button "Review" at bounding box center [781, 413] width 40 height 18
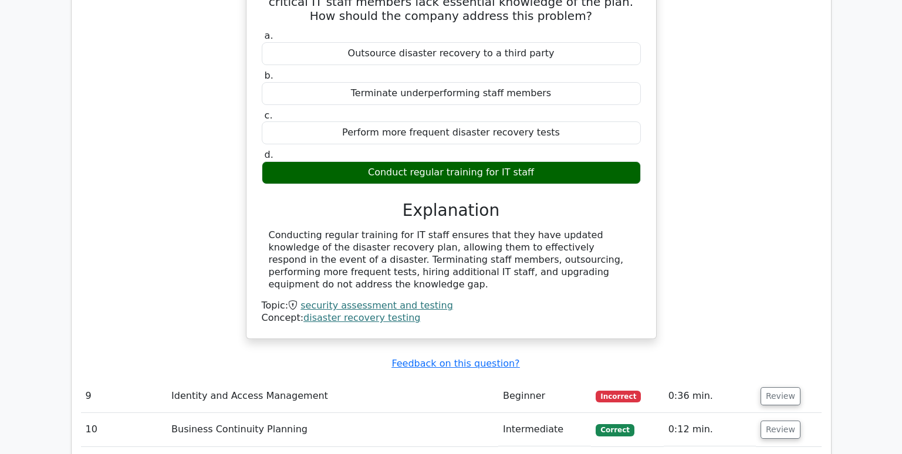
scroll to position [4580, 0]
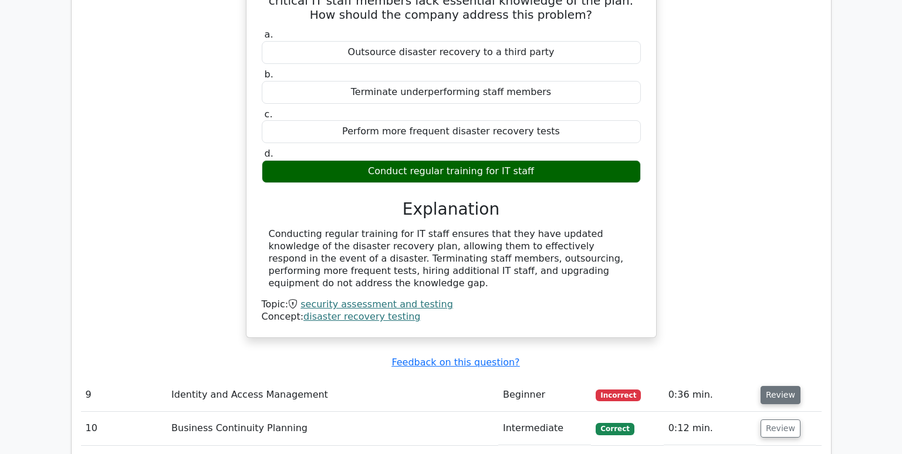
click at [775, 386] on button "Review" at bounding box center [781, 395] width 40 height 18
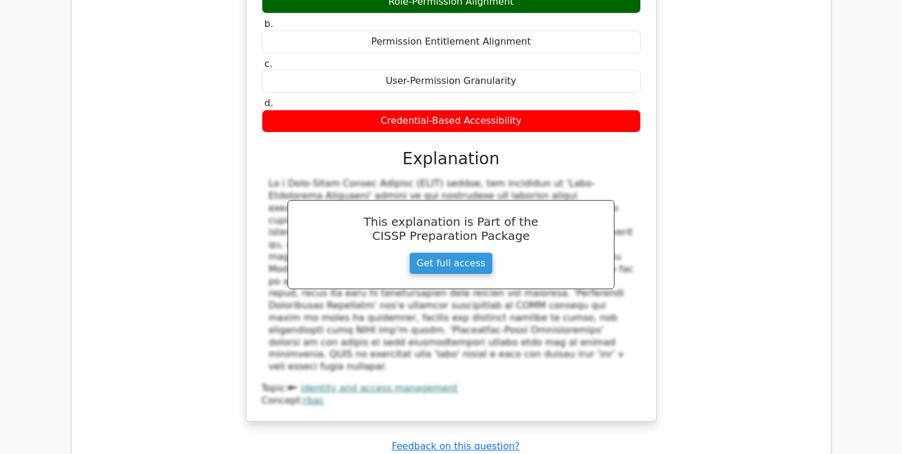
scroll to position [5108, 0]
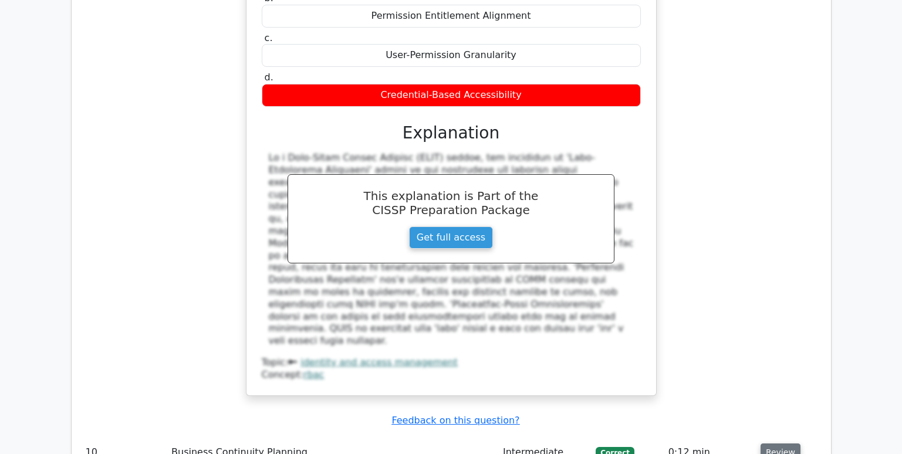
click at [771, 444] on button "Review" at bounding box center [781, 453] width 40 height 18
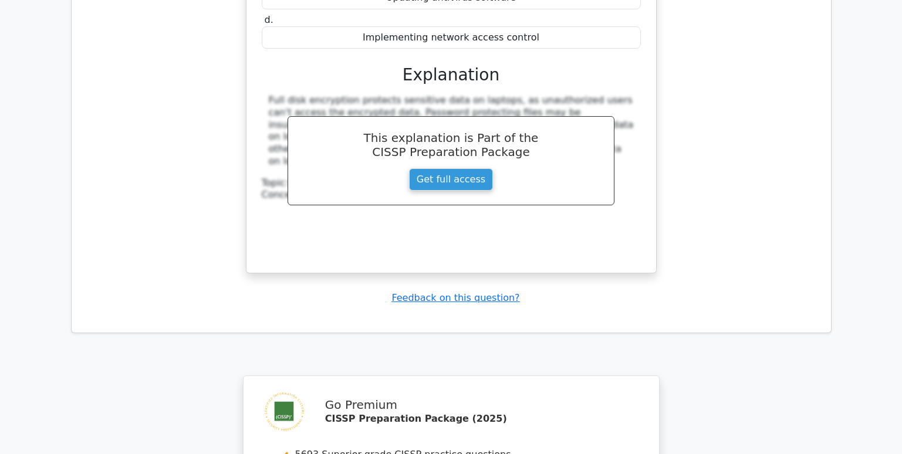
scroll to position [5916, 0]
